Goal: Task Accomplishment & Management: Manage account settings

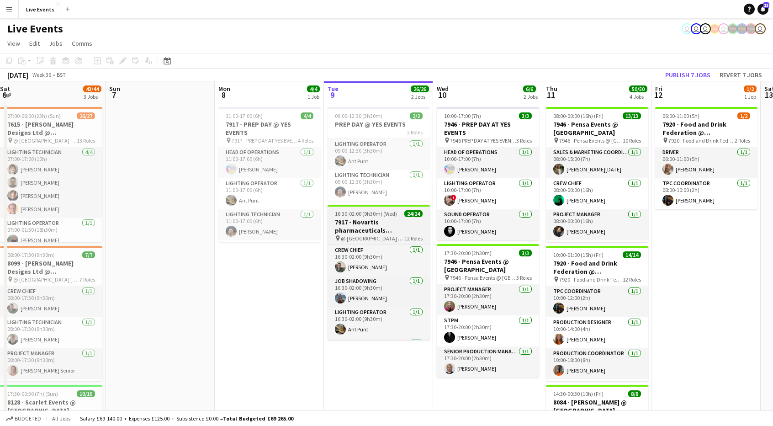
click at [383, 220] on h3 "7917 - Novartis pharmaceuticals Corporation @ [GEOGRAPHIC_DATA]" at bounding box center [379, 226] width 102 height 16
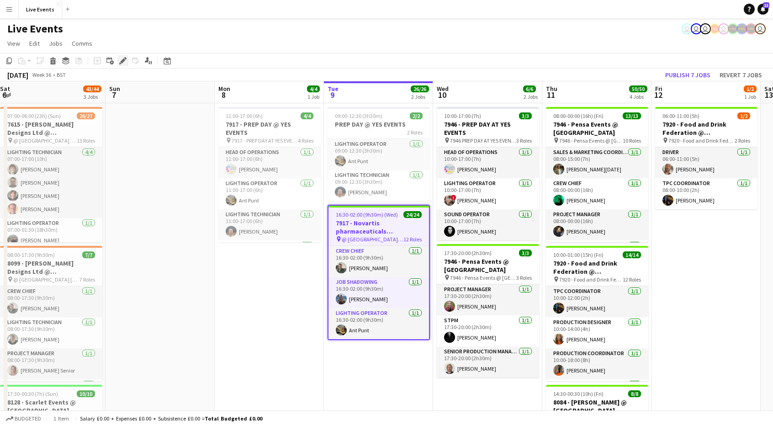
click at [119, 59] on icon "Edit" at bounding box center [122, 60] width 7 height 7
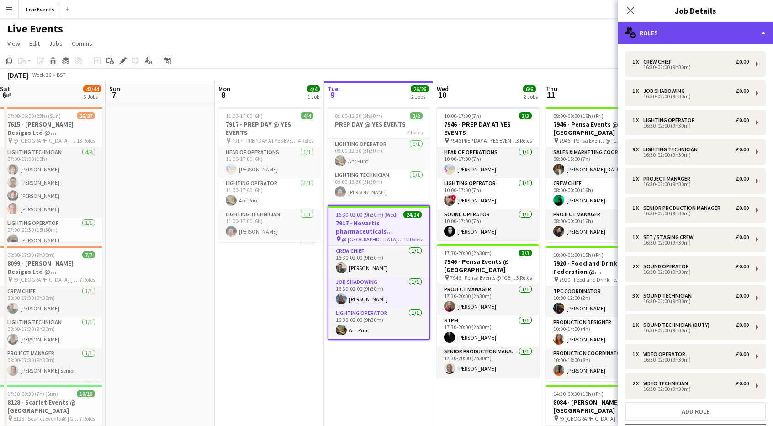
click at [656, 28] on div "multiple-users-add Roles" at bounding box center [695, 33] width 155 height 22
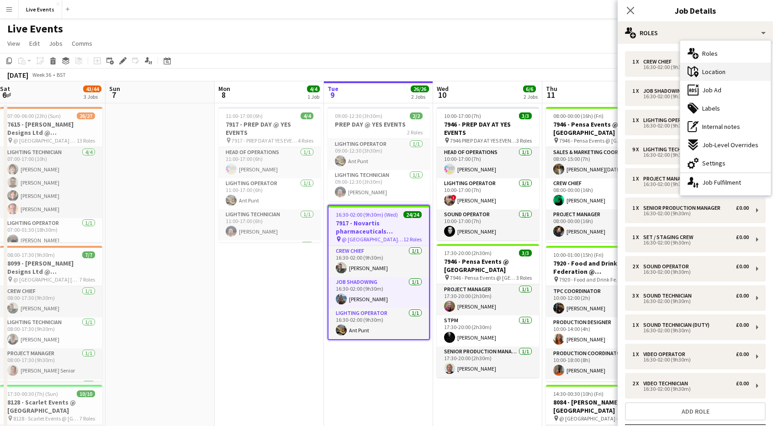
click at [716, 68] on span "Location" at bounding box center [713, 72] width 23 height 8
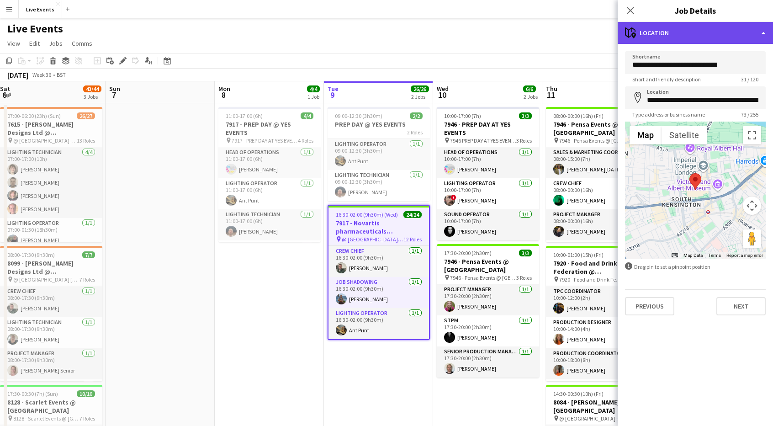
click at [679, 22] on div "maps-pin-1 Location" at bounding box center [695, 33] width 155 height 22
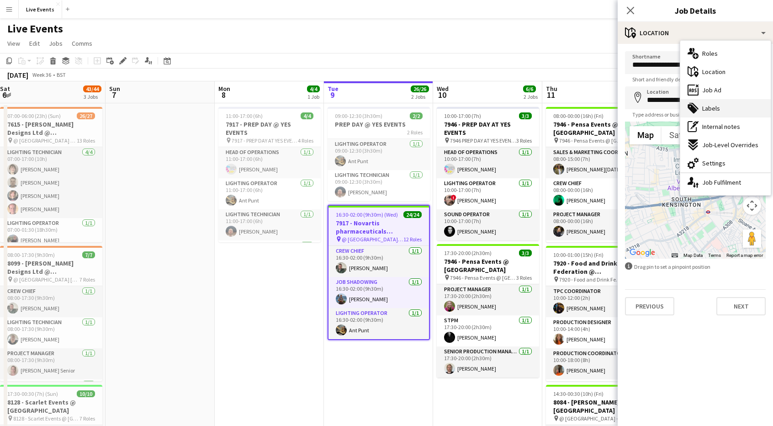
click at [705, 100] on div "tags-double Labels" at bounding box center [725, 108] width 90 height 18
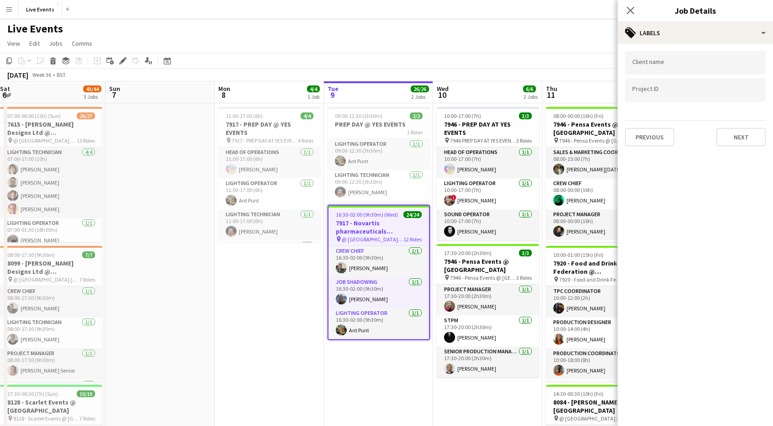
click at [676, 16] on h3 "Job Details" at bounding box center [695, 11] width 155 height 12
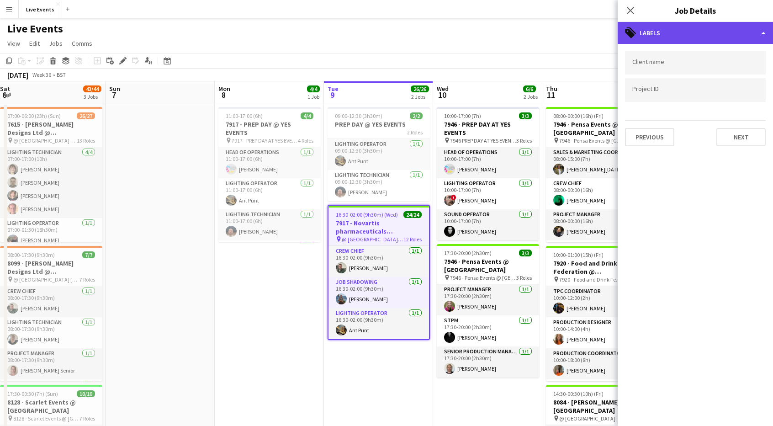
click at [676, 25] on div "tags-double Labels" at bounding box center [695, 33] width 155 height 22
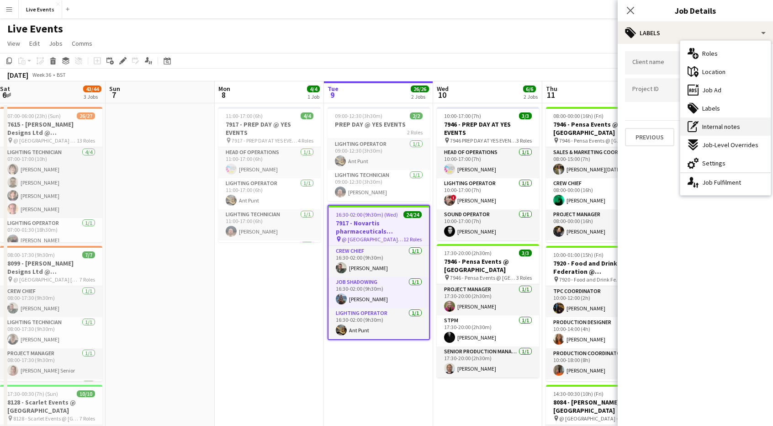
click at [710, 122] on span "Internal notes" at bounding box center [721, 126] width 38 height 8
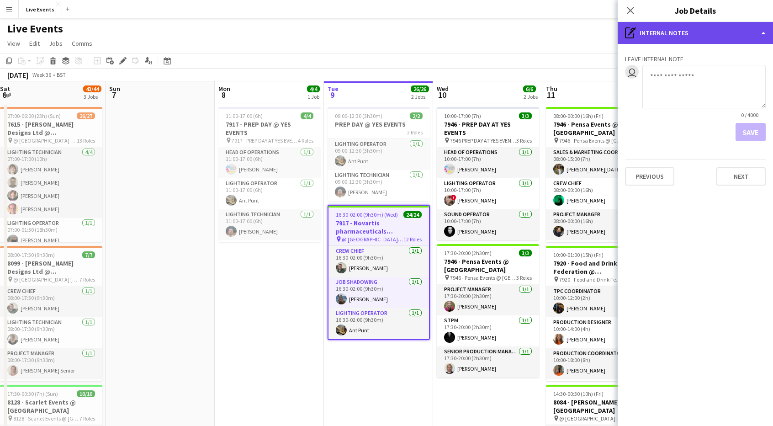
click at [700, 34] on div "pen-write Internal notes" at bounding box center [695, 33] width 155 height 22
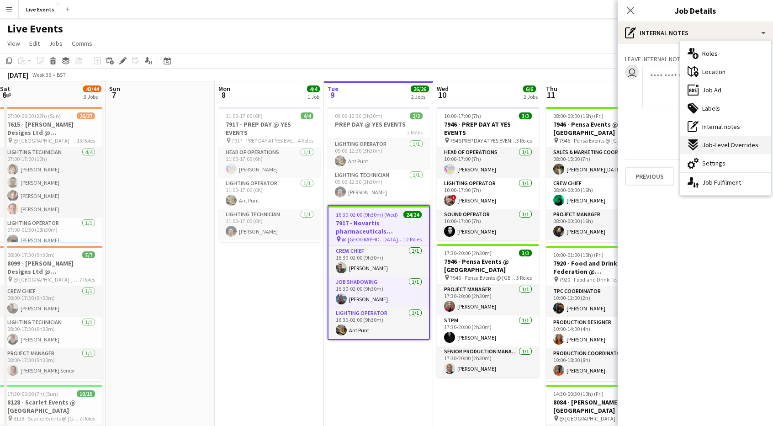
click at [709, 144] on span "Job-Level Overrides" at bounding box center [730, 145] width 56 height 8
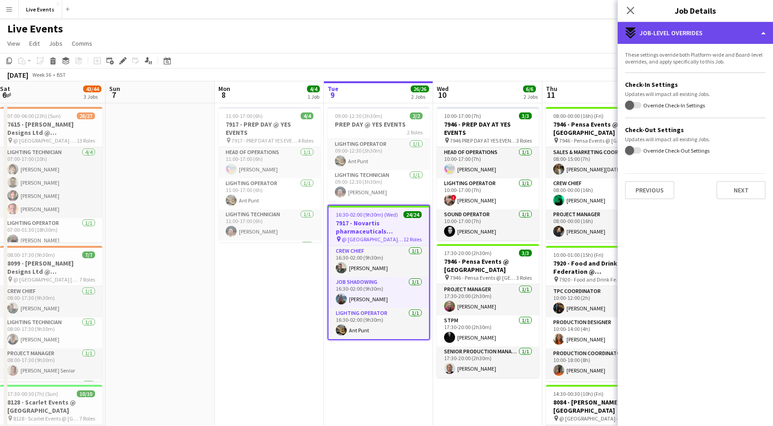
click at [679, 34] on div "expand-all-down Job-Level Overrides" at bounding box center [695, 33] width 155 height 22
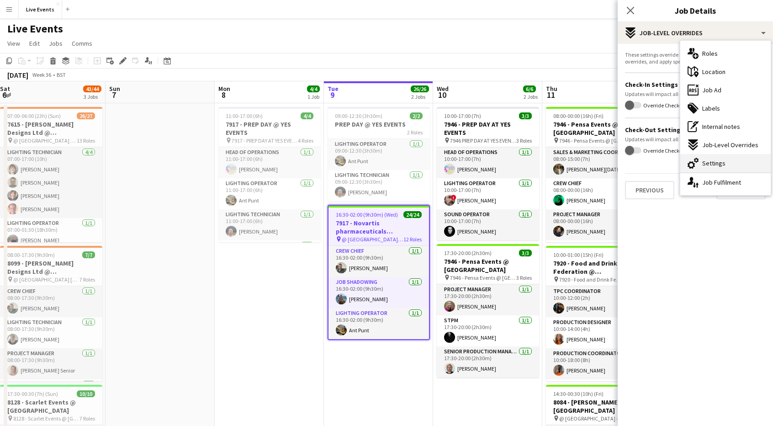
click at [703, 165] on span "Settings" at bounding box center [713, 163] width 23 height 8
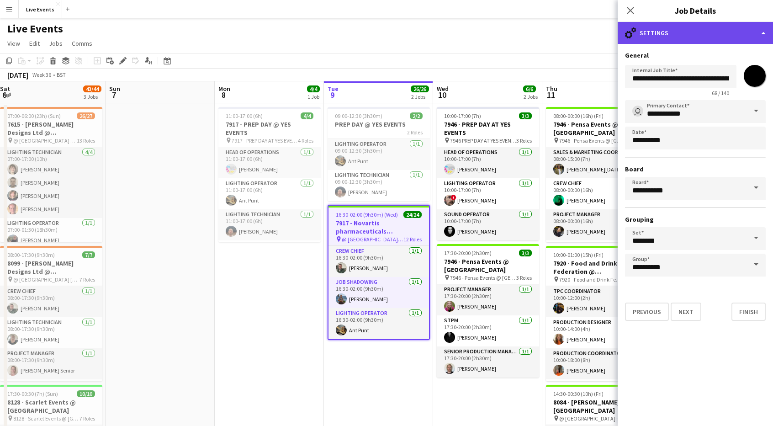
click at [701, 32] on div "cog-double-3 Settings" at bounding box center [695, 33] width 155 height 22
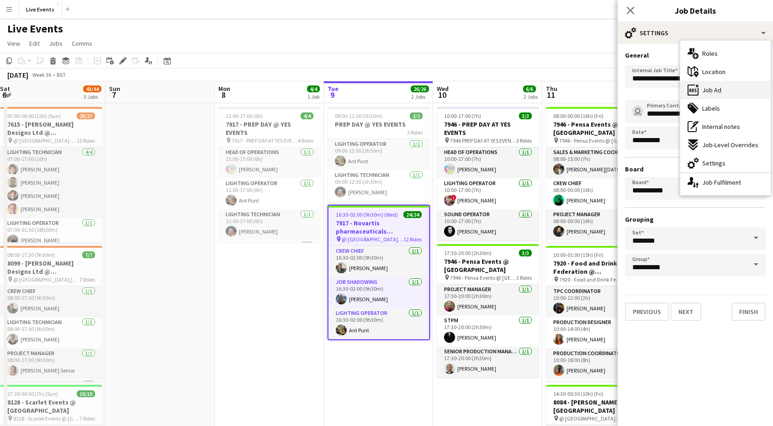
click at [705, 91] on span "Job Ad" at bounding box center [711, 90] width 19 height 8
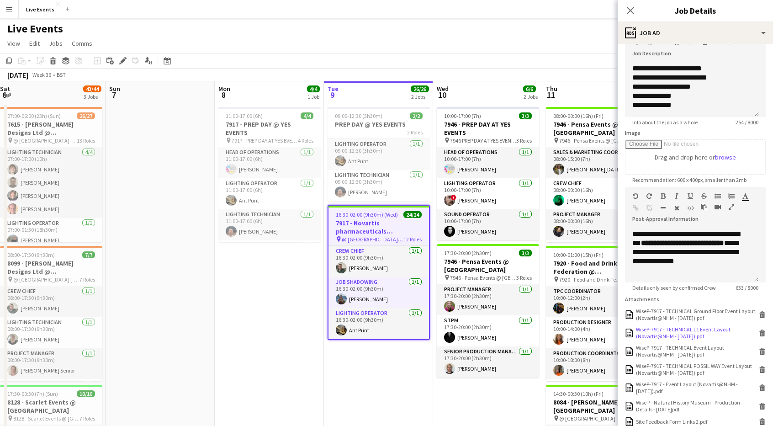
scroll to position [163, 0]
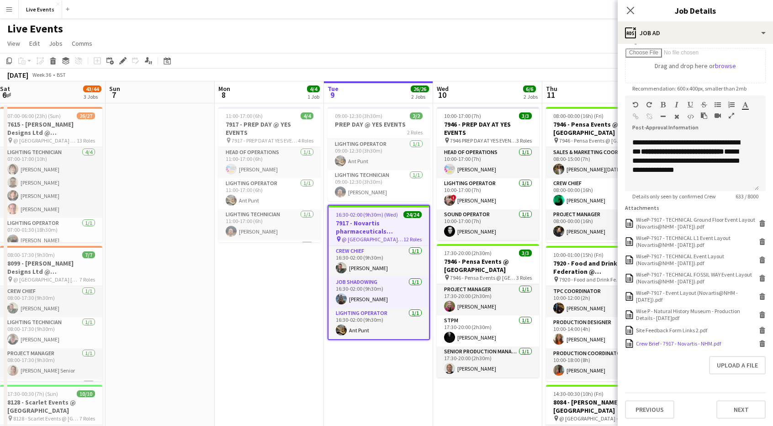
click at [674, 345] on div "Crew Brief - 7917 - Novartis - NHM.pdf" at bounding box center [678, 343] width 85 height 7
